Goal: Information Seeking & Learning: Learn about a topic

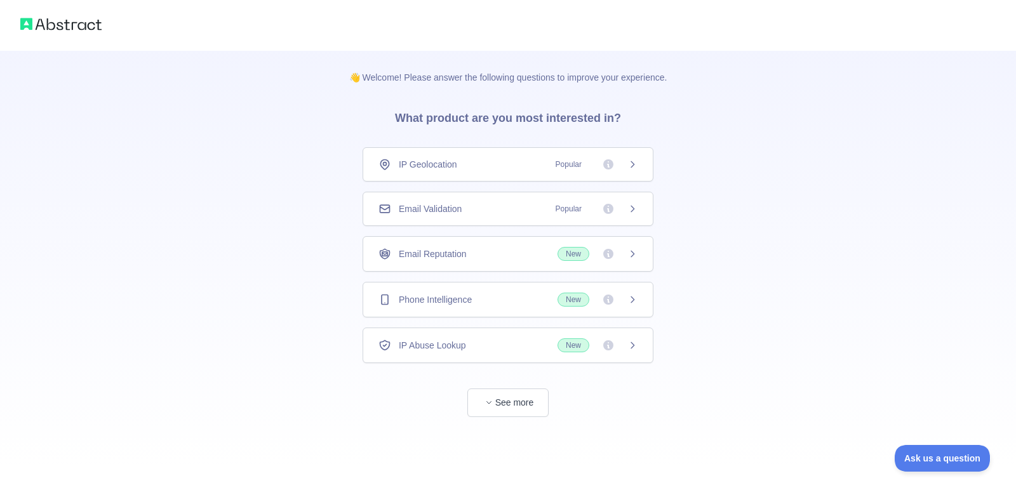
click at [633, 168] on icon at bounding box center [633, 164] width 10 height 10
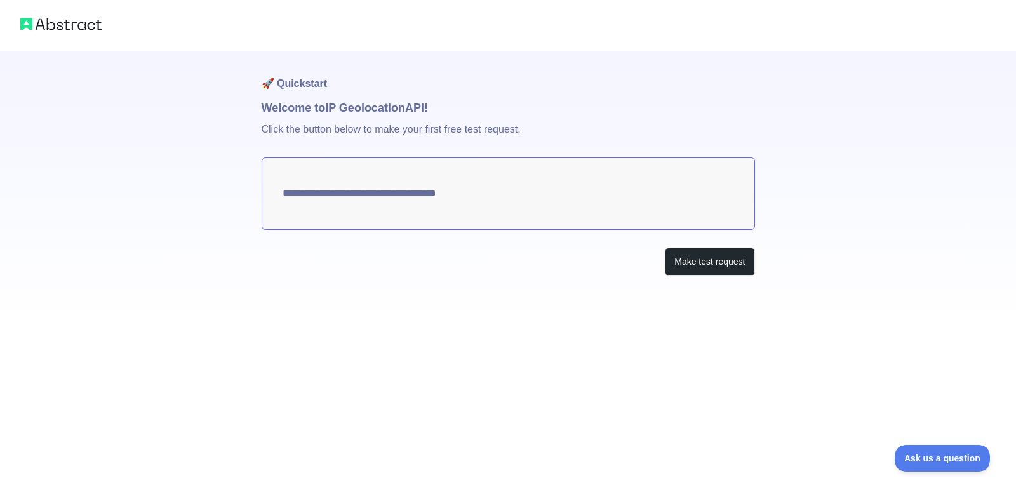
type textarea "**********"
click at [671, 262] on button "Make test request" at bounding box center [710, 262] width 90 height 29
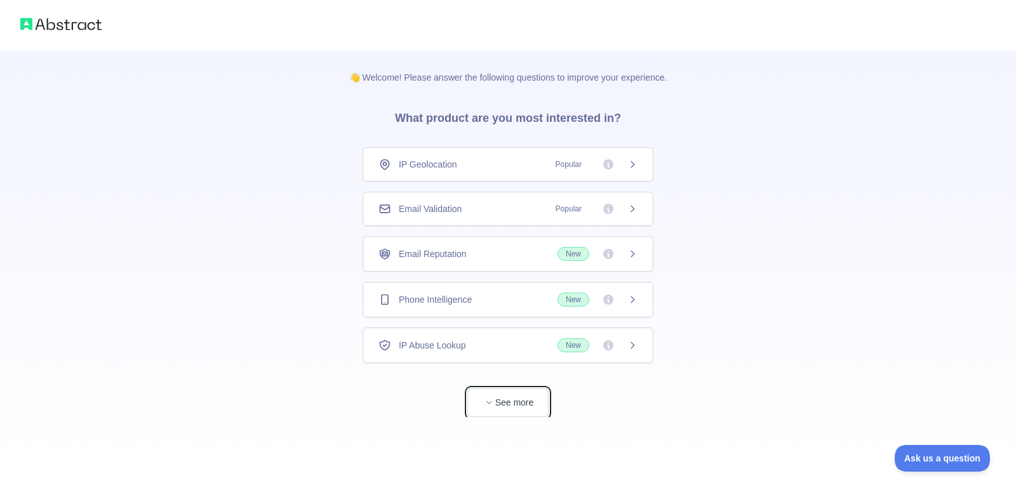
click at [489, 410] on button "See more" at bounding box center [507, 403] width 81 height 29
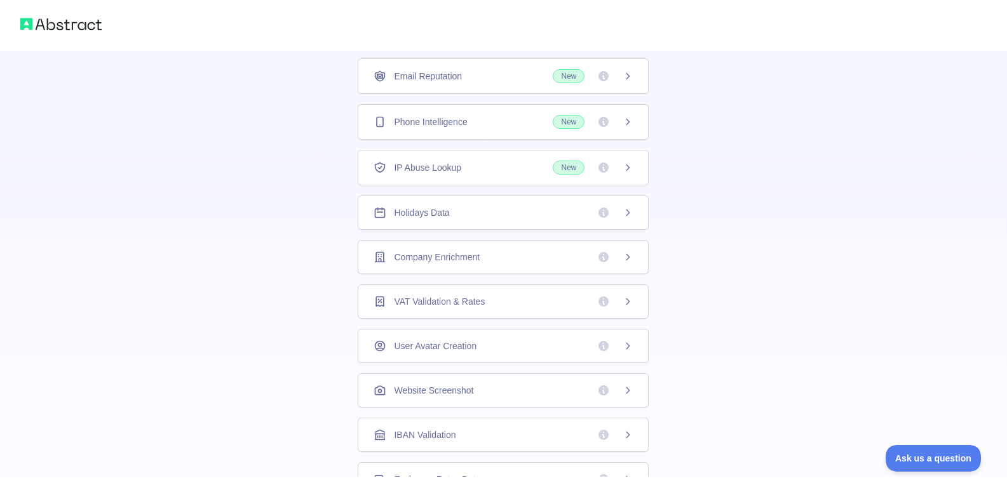
scroll to position [311, 0]
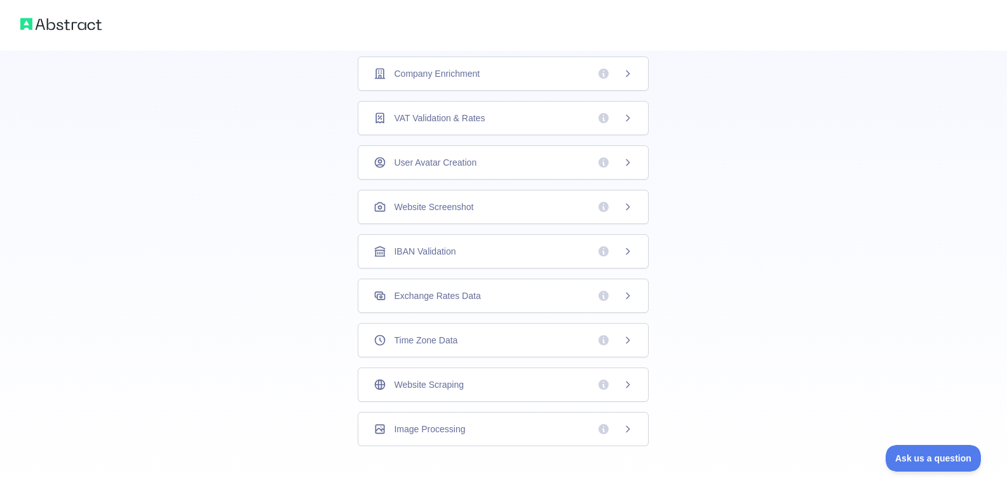
click at [440, 212] on span "Website Screenshot" at bounding box center [433, 207] width 79 height 13
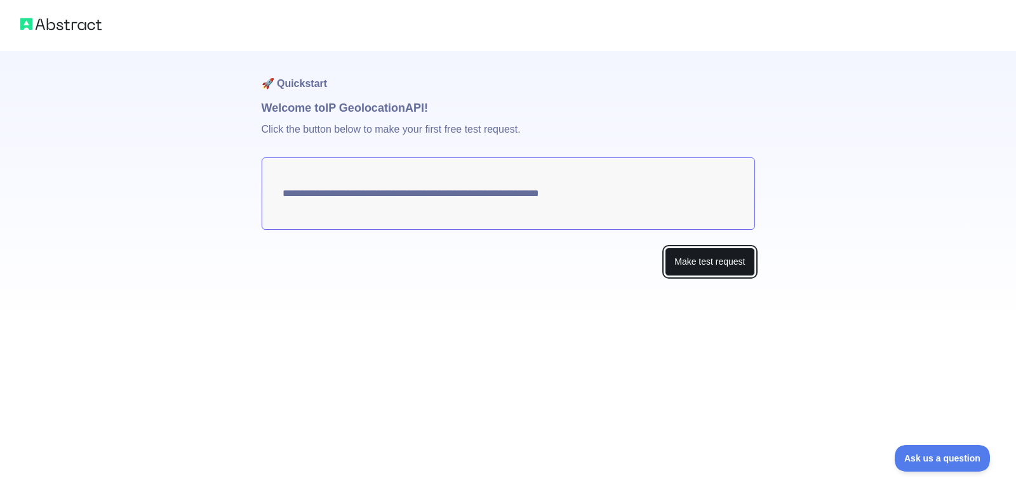
click at [679, 267] on button "Make test request" at bounding box center [710, 262] width 90 height 29
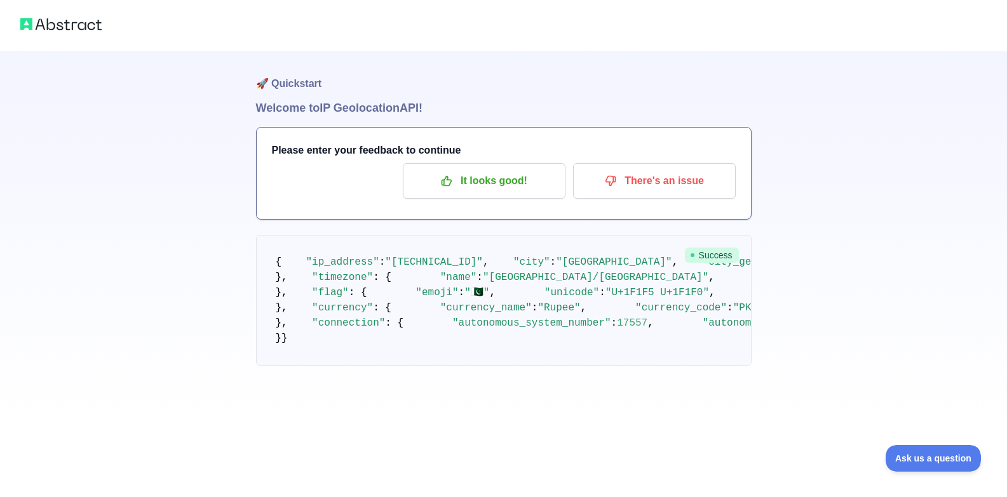
scroll to position [523, 0]
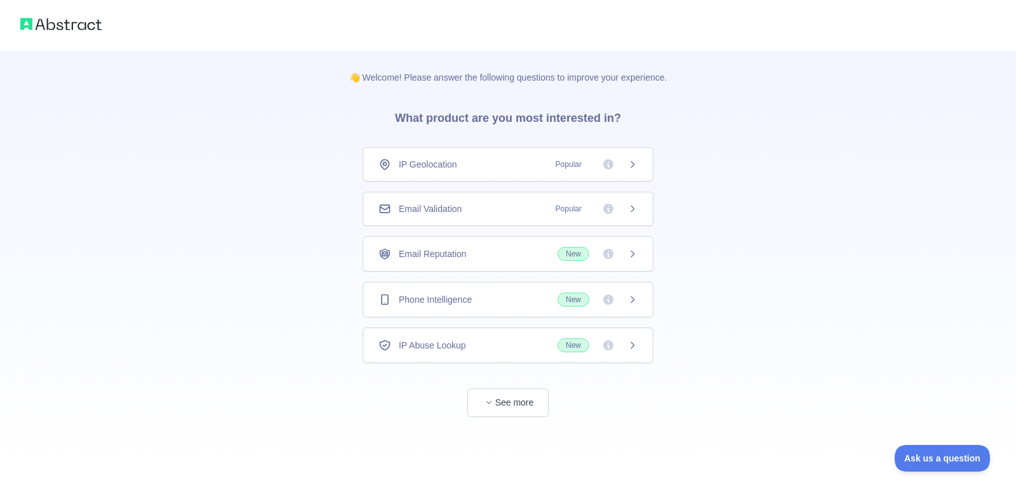
click at [548, 418] on div "👋 Welcome! Please answer the following questions to improve your experience. Wh…" at bounding box center [508, 259] width 359 height 417
click at [523, 412] on button "See more" at bounding box center [507, 403] width 81 height 29
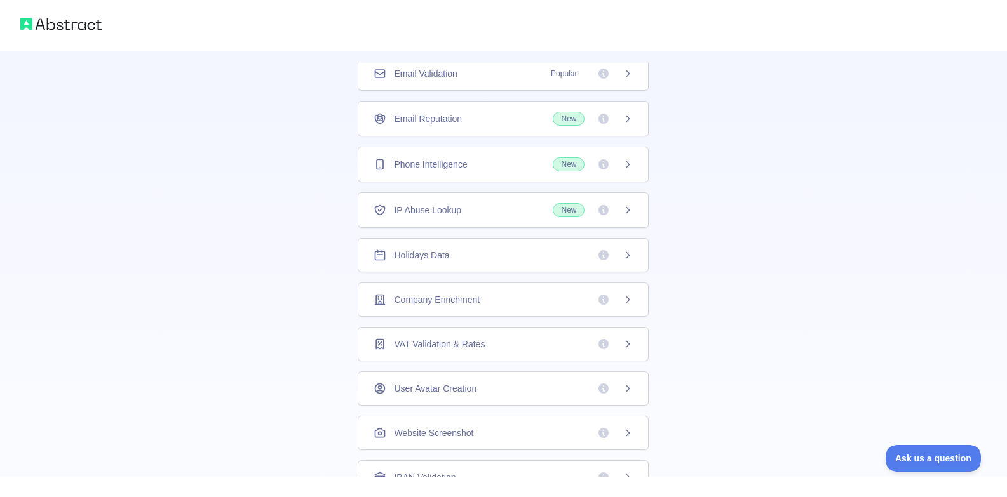
scroll to position [311, 0]
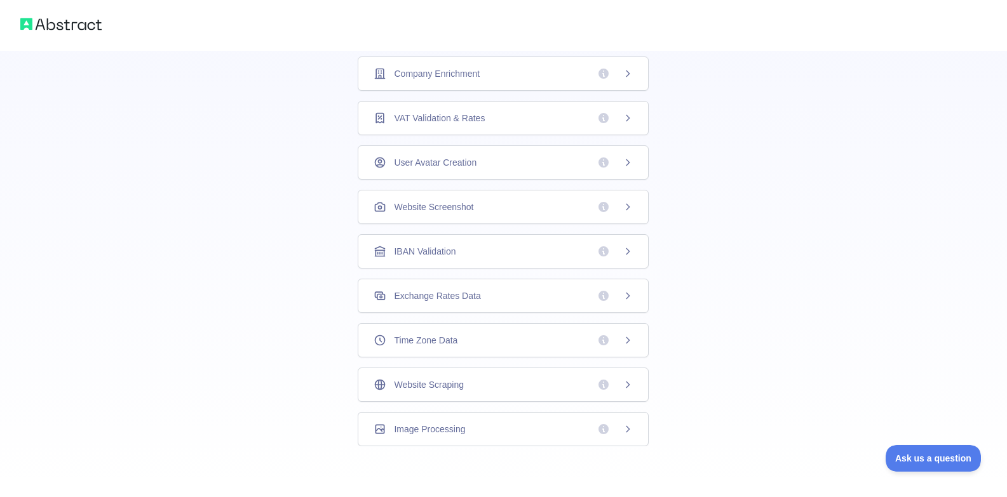
click at [428, 257] on span "IBAN Validation" at bounding box center [425, 251] width 62 height 13
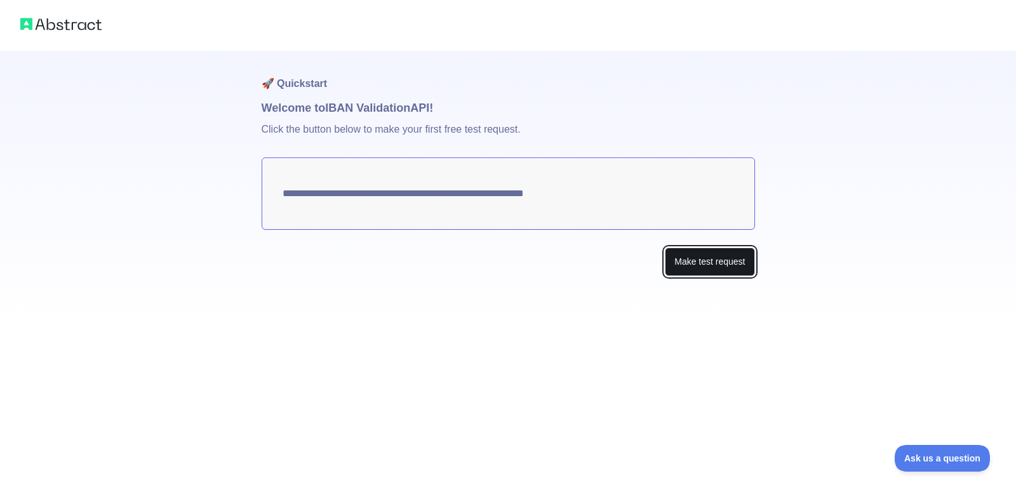
click at [670, 263] on button "Make test request" at bounding box center [710, 262] width 90 height 29
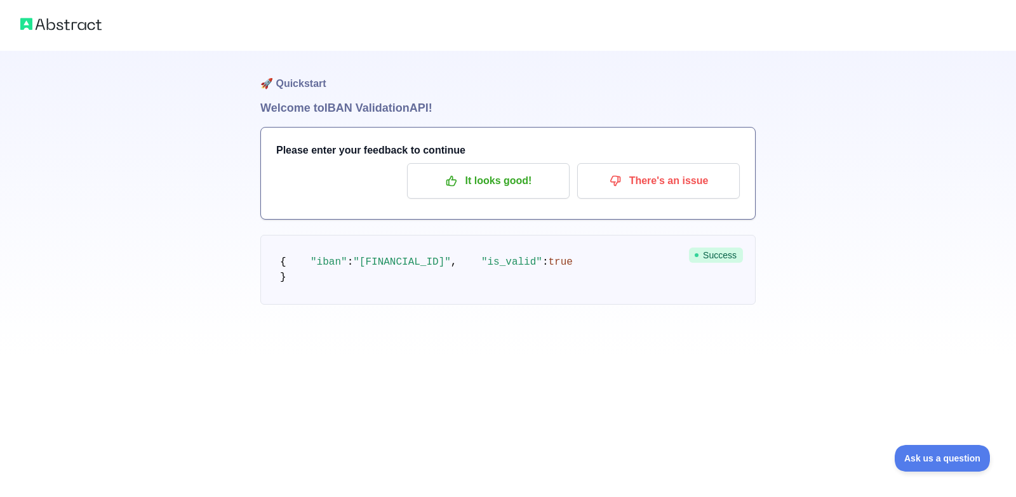
click at [707, 253] on span "Success" at bounding box center [716, 255] width 54 height 15
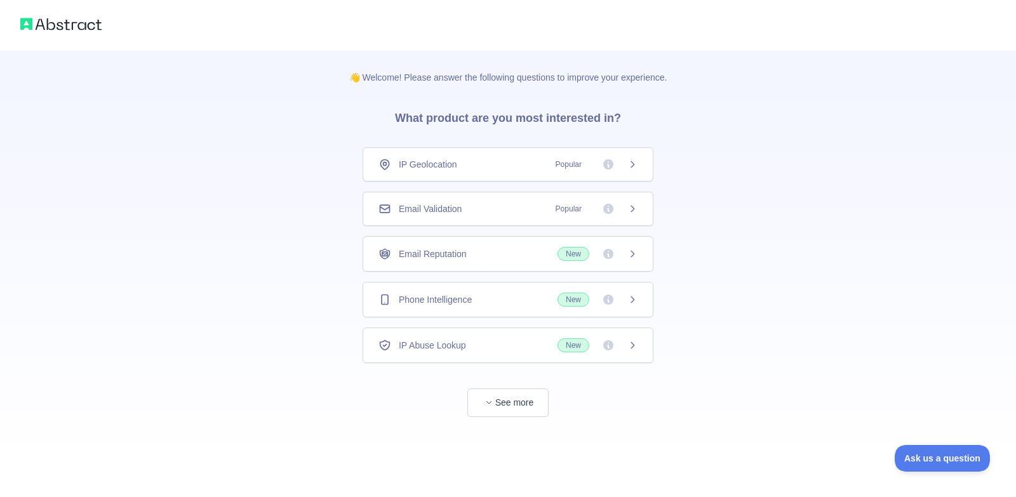
click at [525, 337] on div "IP Abuse Lookup New" at bounding box center [508, 346] width 291 height 36
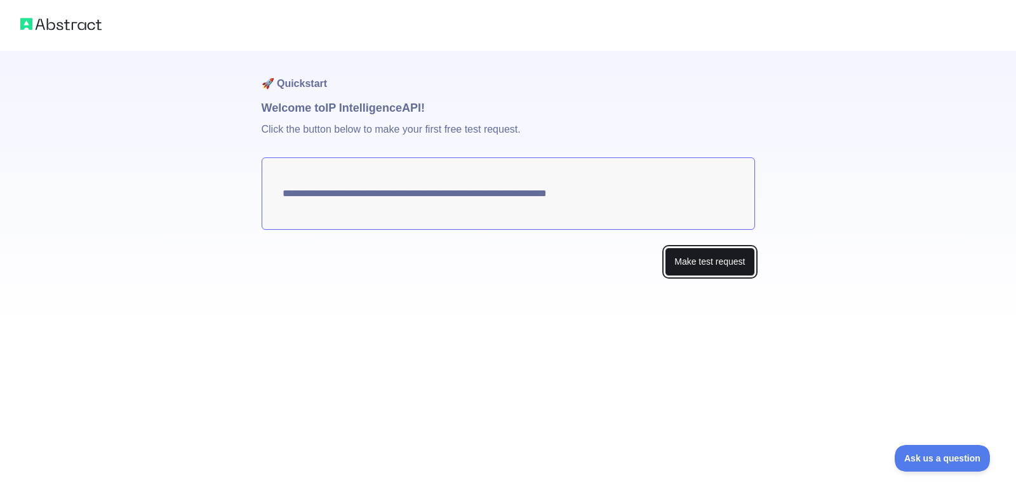
click at [680, 261] on button "Make test request" at bounding box center [710, 262] width 90 height 29
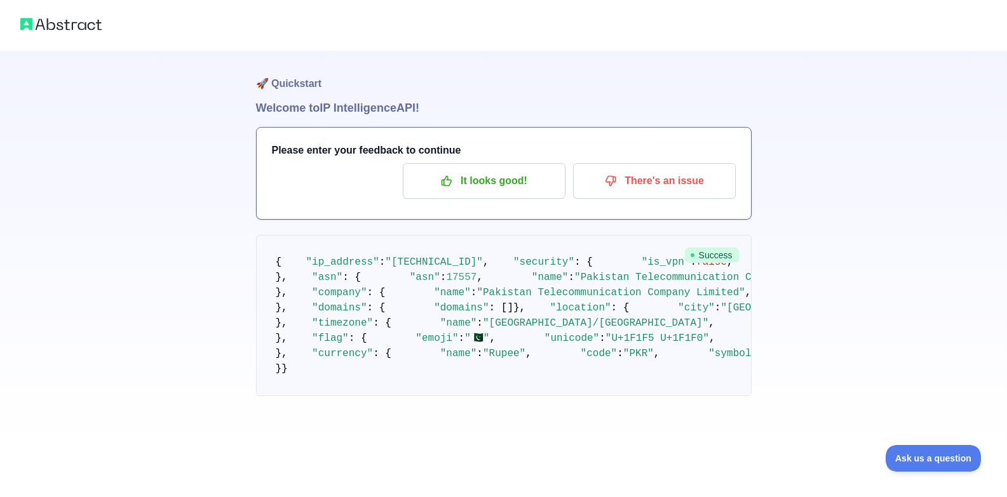
scroll to position [758, 0]
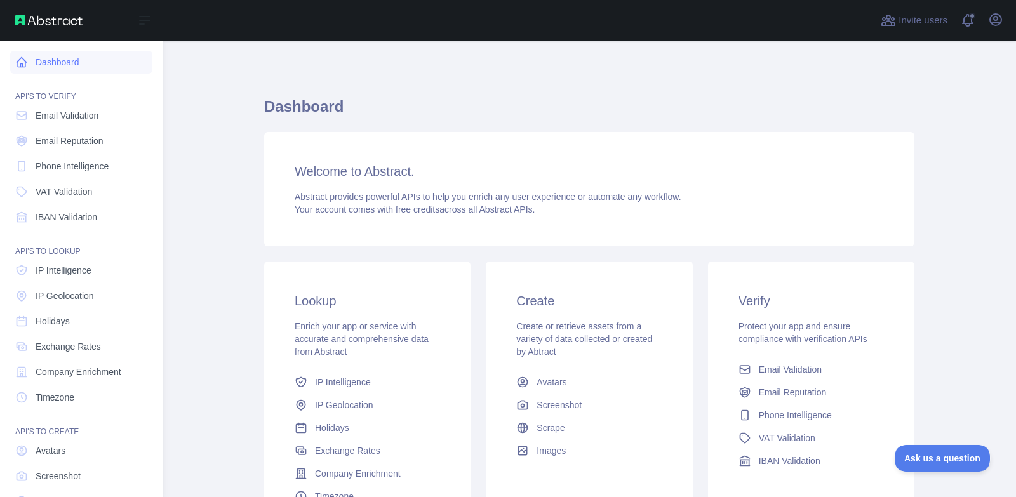
click at [65, 51] on link "Dashboard" at bounding box center [81, 62] width 142 height 23
click at [67, 61] on link "Dashboard" at bounding box center [81, 62] width 142 height 23
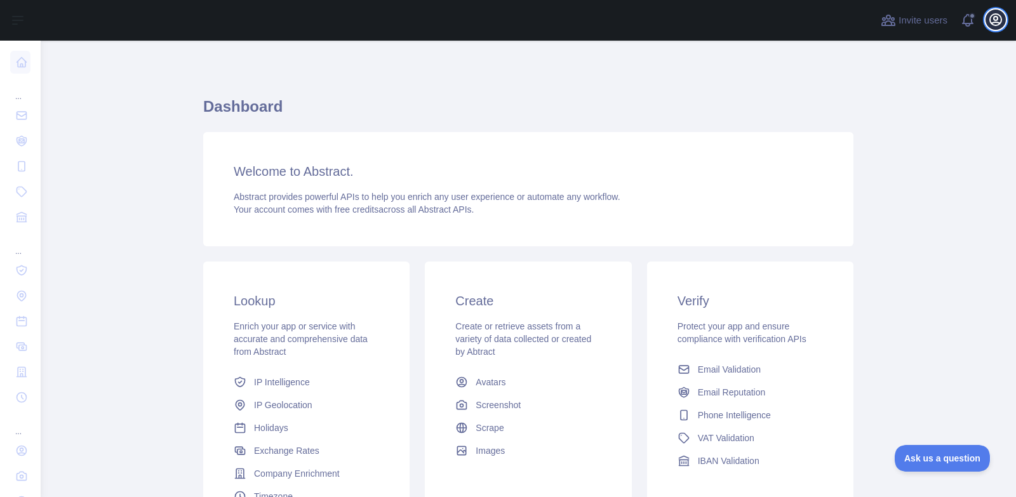
click at [993, 18] on icon "button" at bounding box center [995, 19] width 15 height 15
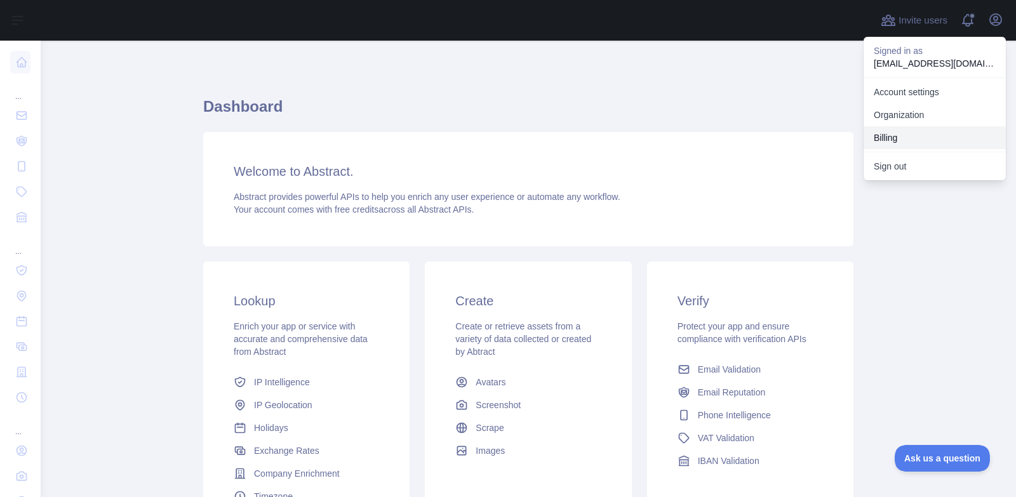
click at [883, 136] on button "Billing" at bounding box center [935, 137] width 142 height 23
